Goal: Task Accomplishment & Management: Use online tool/utility

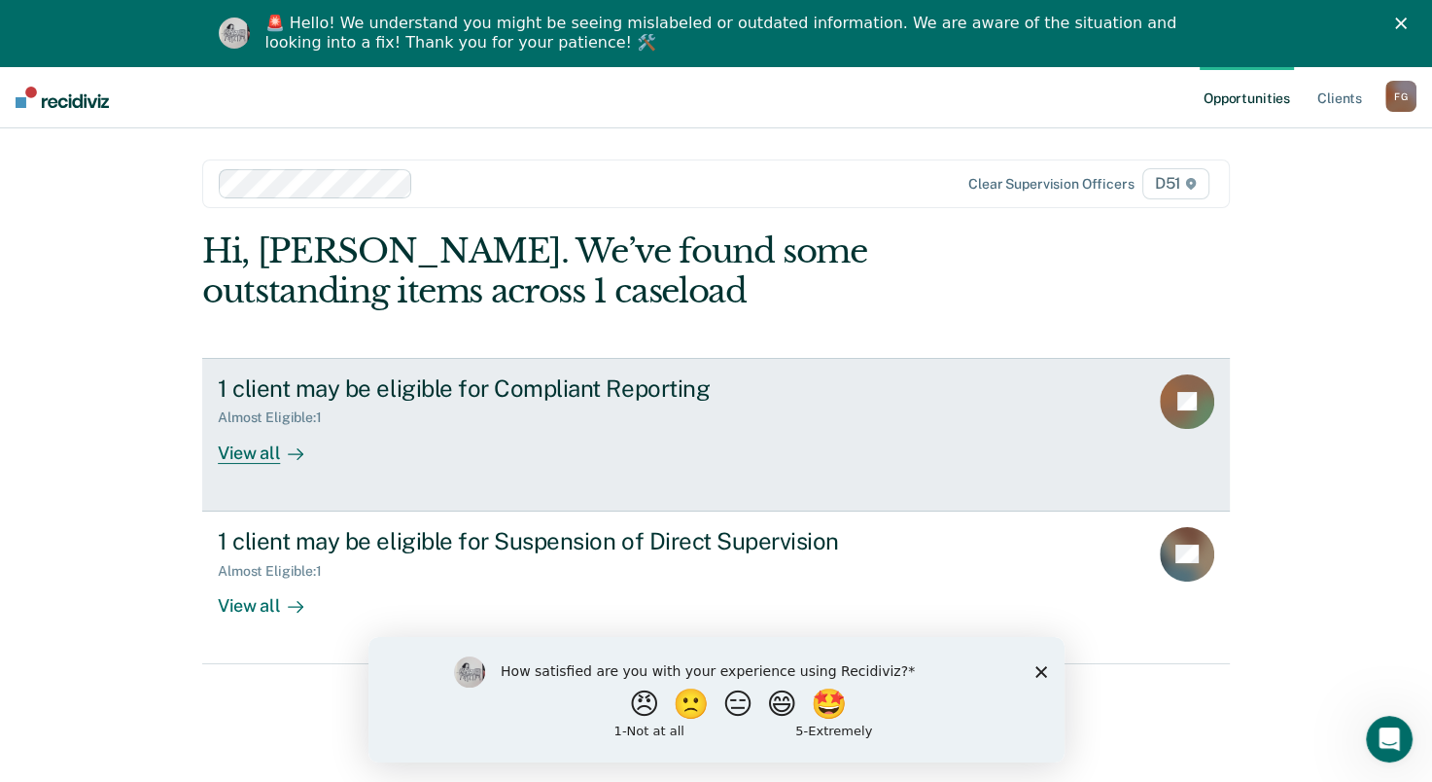
click at [243, 453] on div "View all" at bounding box center [272, 445] width 109 height 38
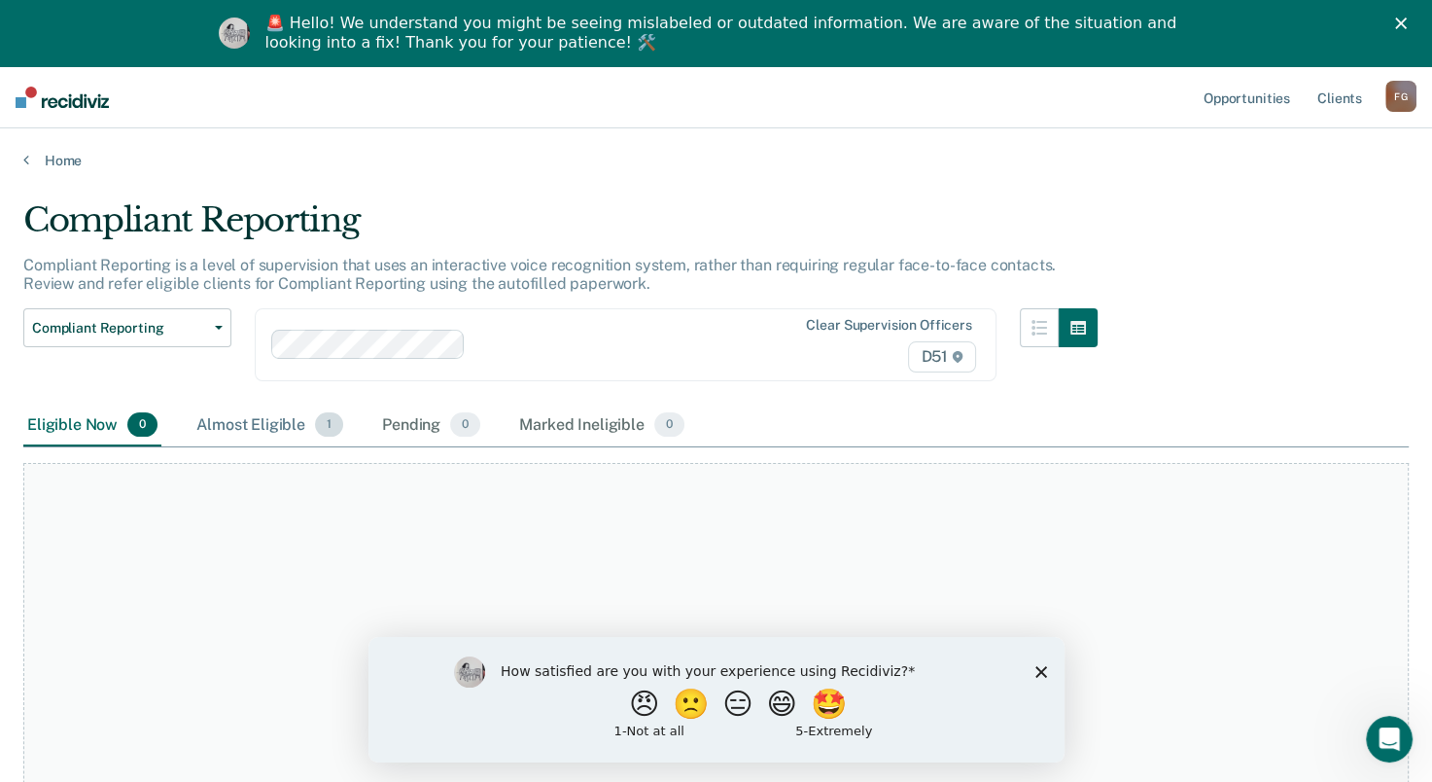
click at [270, 422] on div "Almost Eligible 1" at bounding box center [270, 425] width 155 height 43
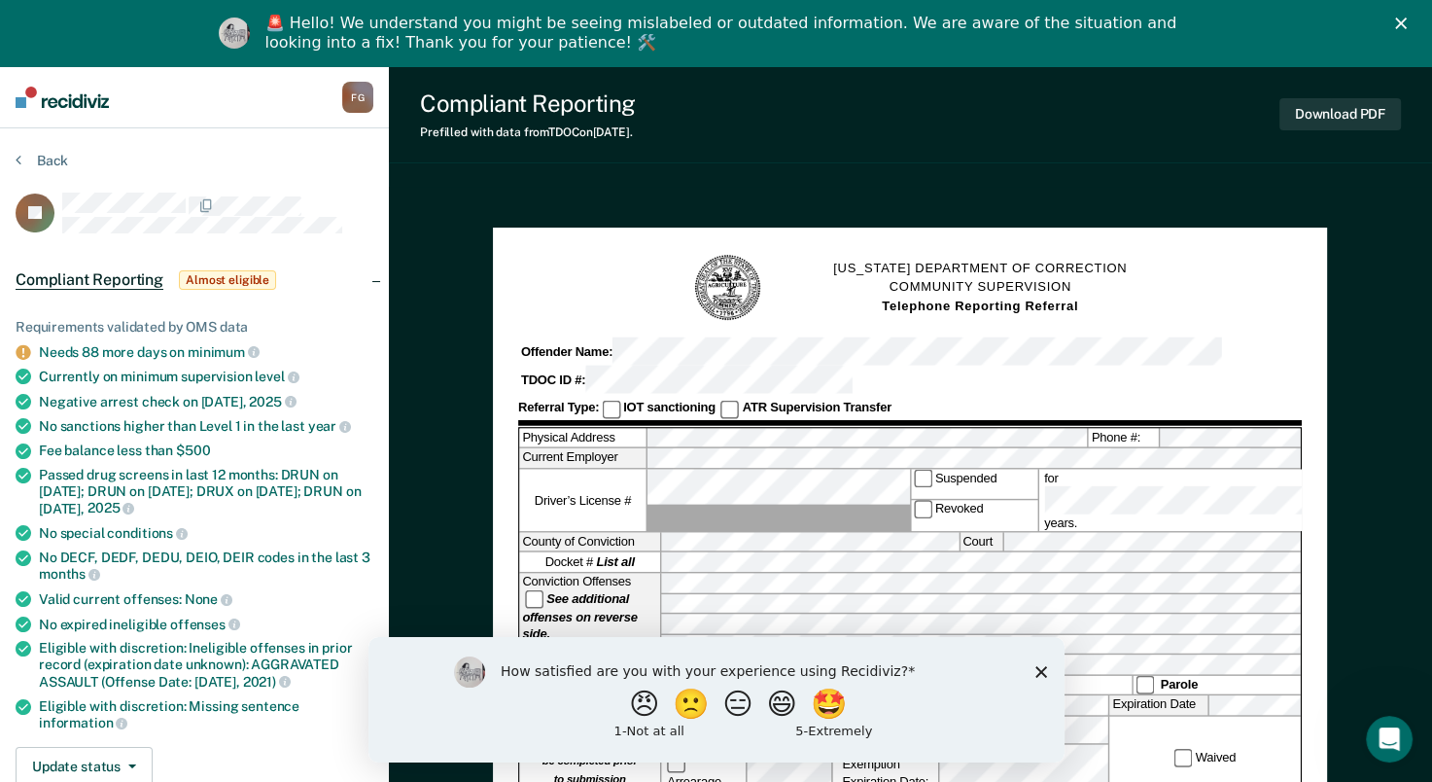
click at [1407, 19] on polygon "Close" at bounding box center [1401, 24] width 12 height 12
